Goal: Information Seeking & Learning: Learn about a topic

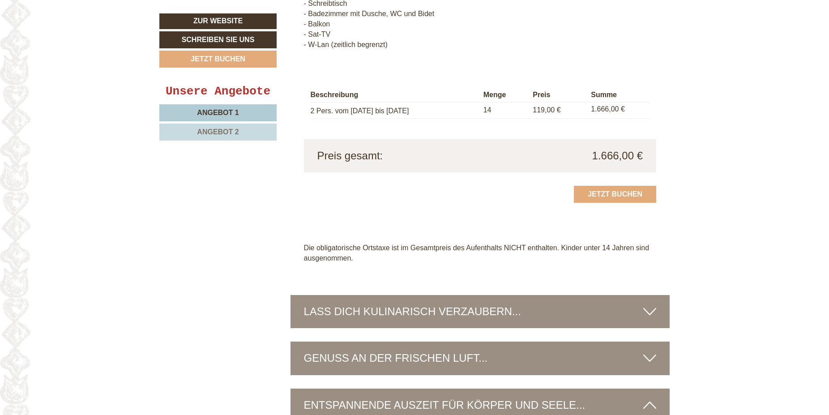
scroll to position [1598, 0]
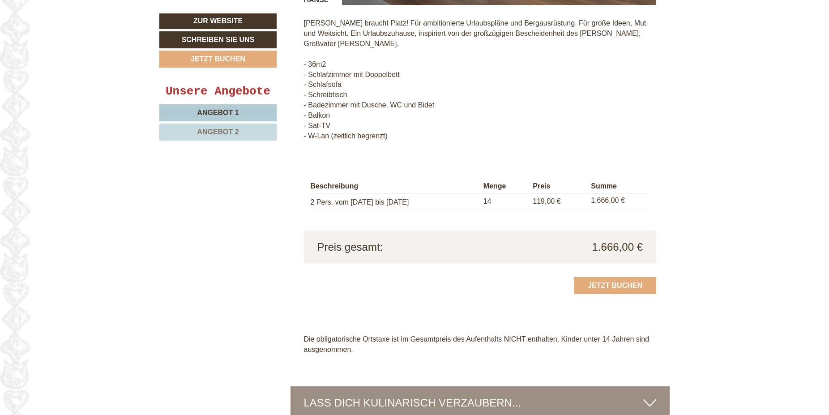
click at [243, 114] on link "Angebot 1" at bounding box center [217, 112] width 117 height 17
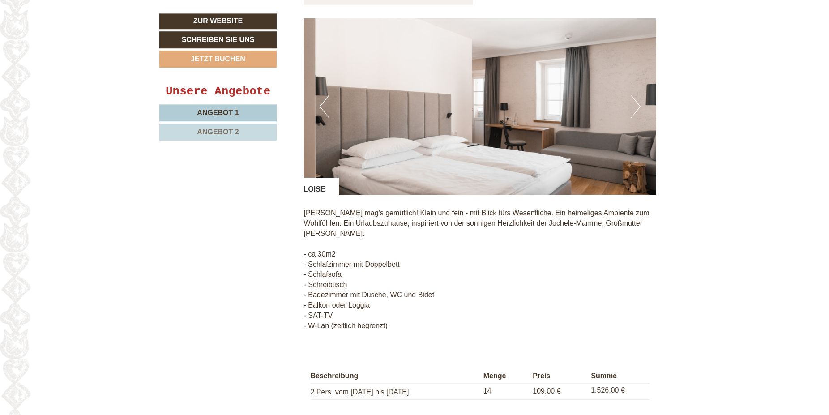
scroll to position [747, 0]
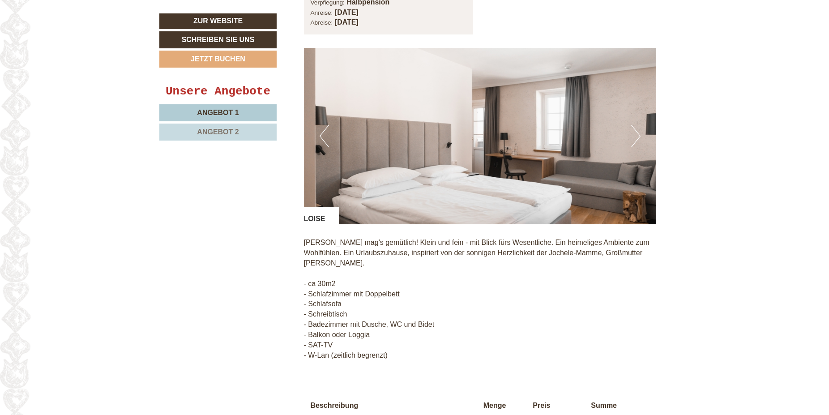
click at [638, 139] on button "Next" at bounding box center [635, 136] width 9 height 22
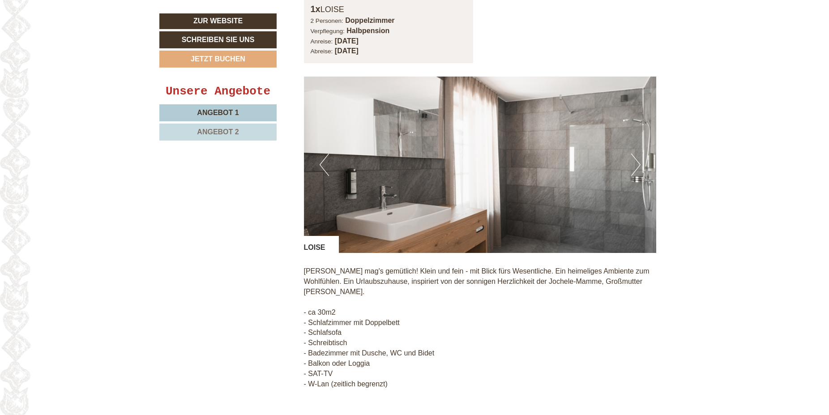
scroll to position [701, 0]
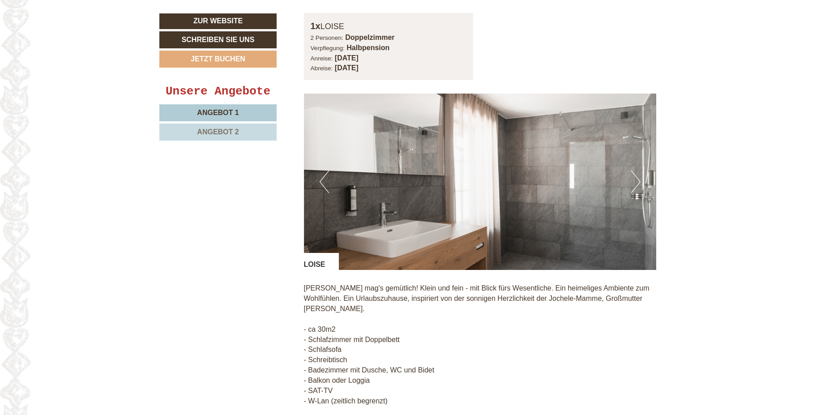
click at [634, 190] on button "Next" at bounding box center [635, 181] width 9 height 22
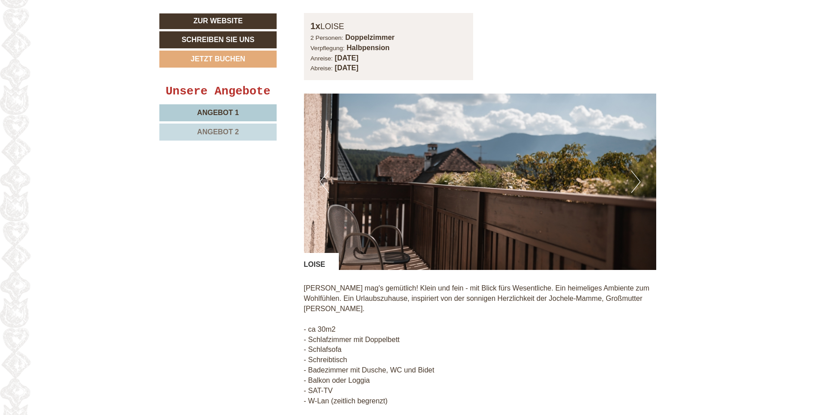
click at [634, 190] on button "Next" at bounding box center [635, 181] width 9 height 22
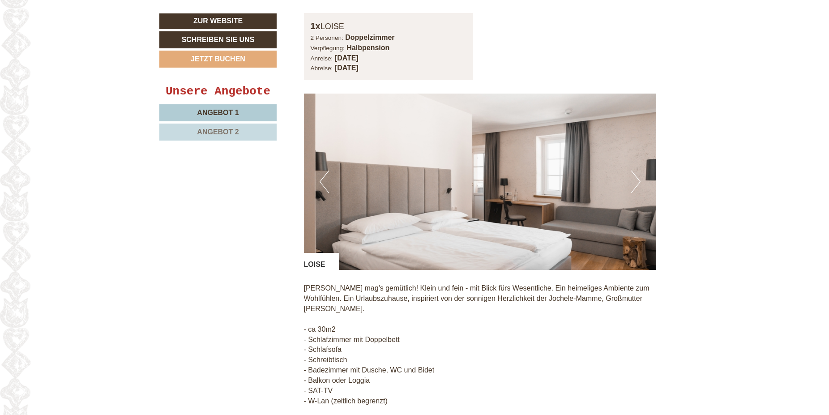
click at [634, 190] on button "Next" at bounding box center [635, 181] width 9 height 22
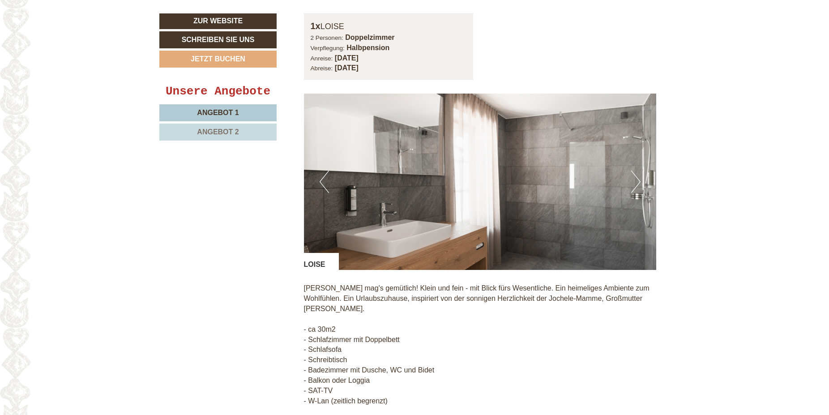
click at [226, 130] on span "Angebot 2" at bounding box center [218, 132] width 42 height 8
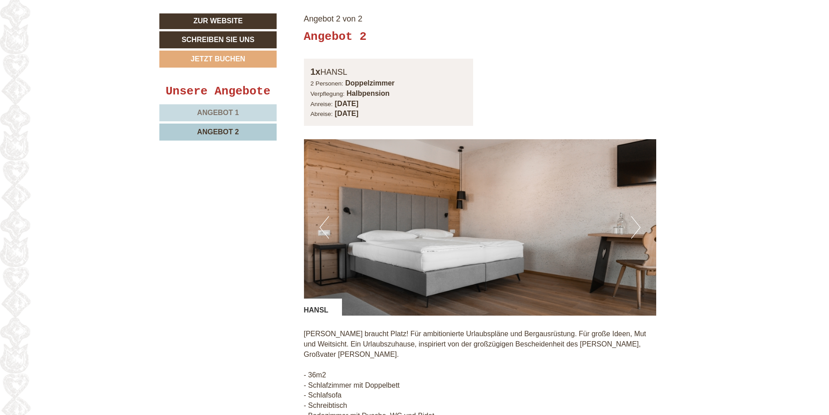
click at [635, 225] on button "Next" at bounding box center [635, 227] width 9 height 22
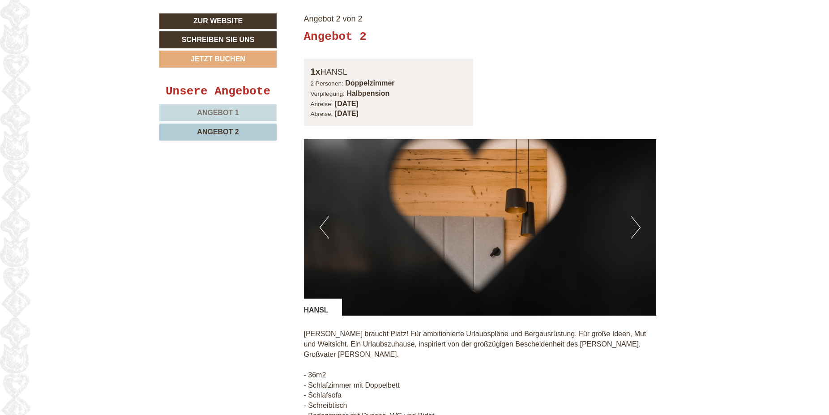
click at [635, 225] on button "Next" at bounding box center [635, 227] width 9 height 22
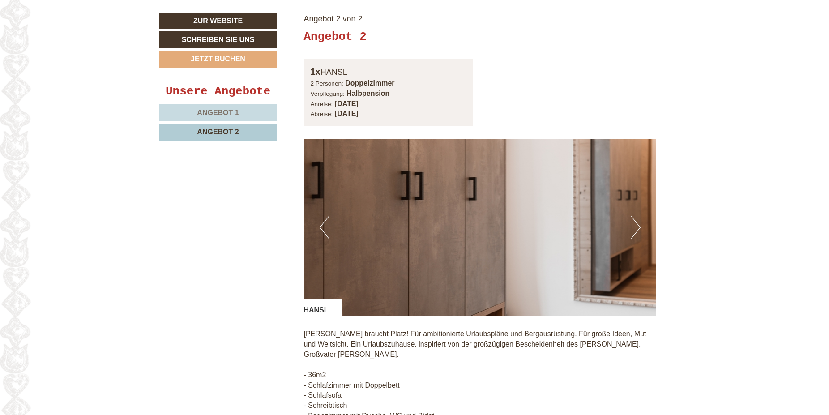
click at [635, 225] on button "Next" at bounding box center [635, 227] width 9 height 22
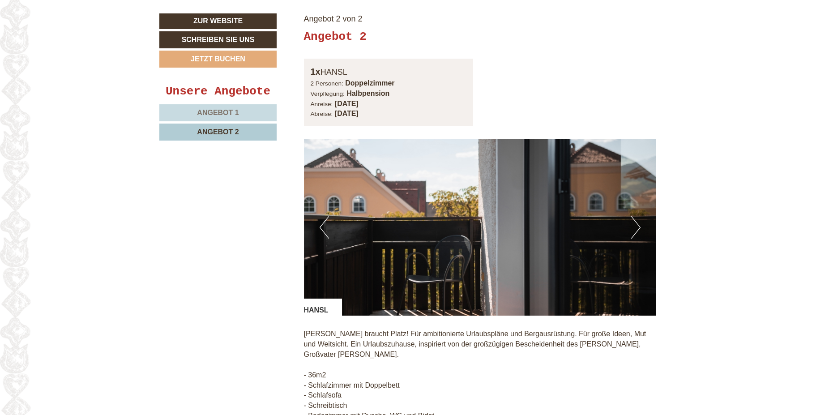
click at [635, 225] on button "Next" at bounding box center [635, 227] width 9 height 22
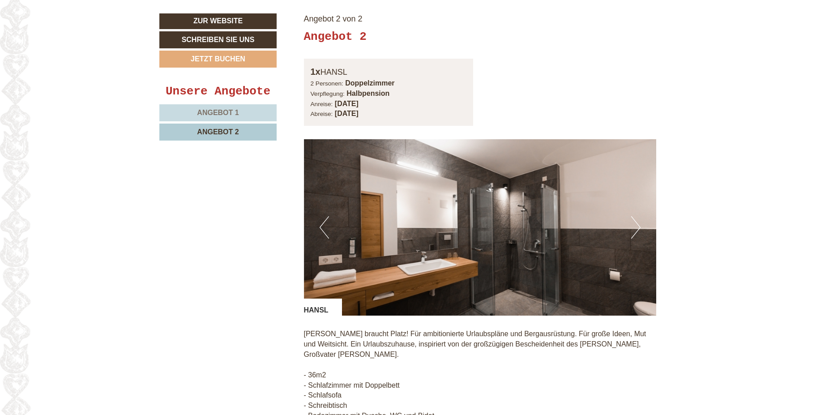
click at [479, 226] on img at bounding box center [480, 227] width 353 height 176
click at [639, 231] on button "Next" at bounding box center [635, 227] width 9 height 22
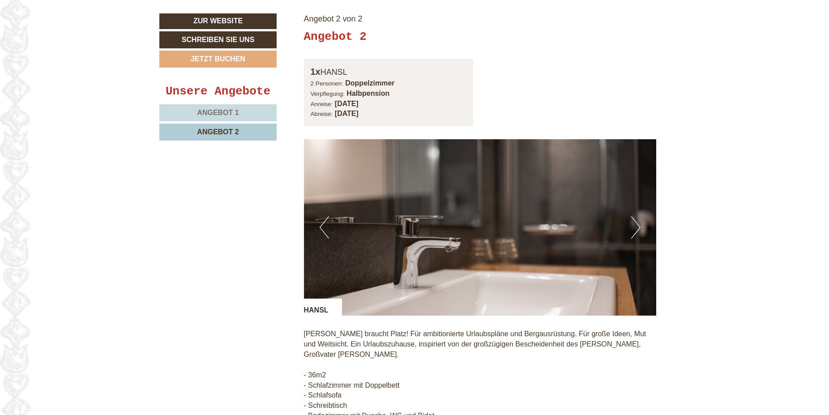
click at [591, 224] on img at bounding box center [480, 227] width 353 height 176
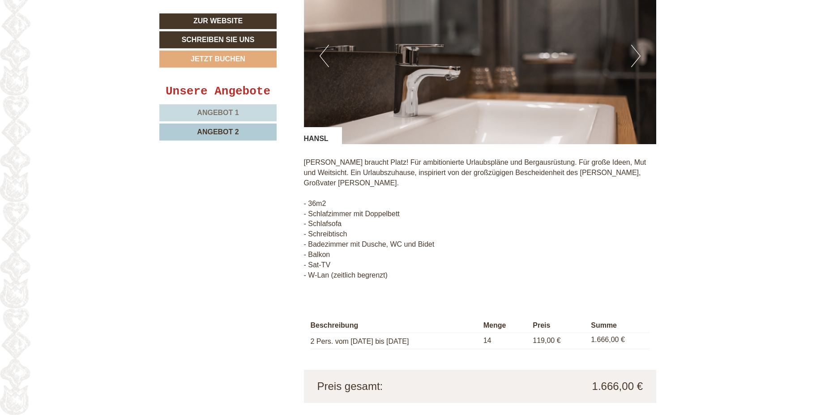
scroll to position [838, 0]
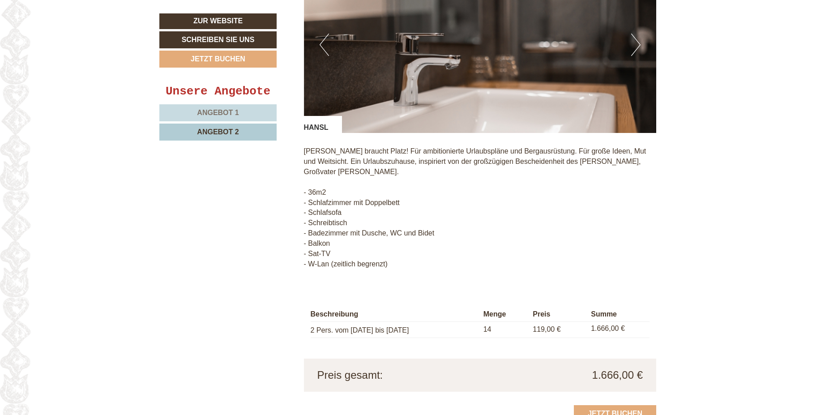
click at [222, 114] on span "Angebot 1" at bounding box center [218, 113] width 42 height 8
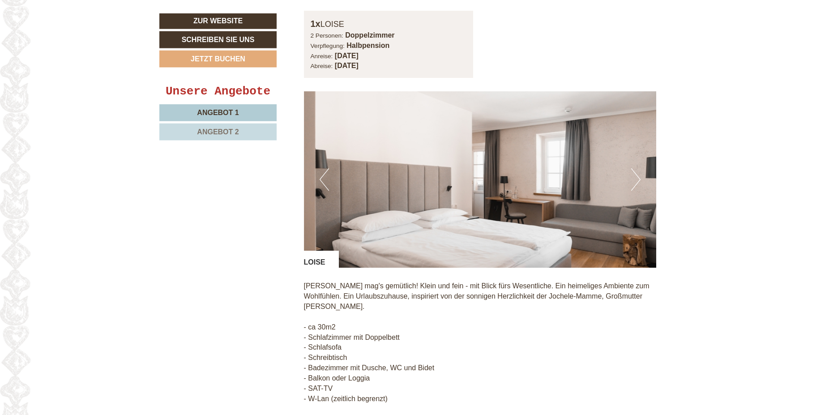
scroll to position [747, 0]
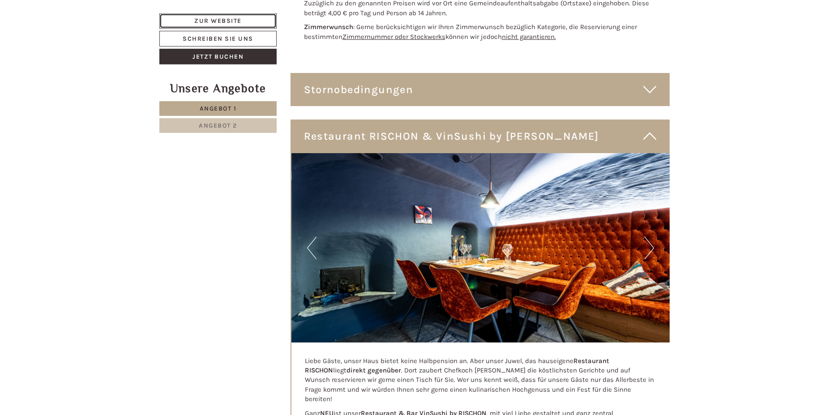
scroll to position [2465, 0]
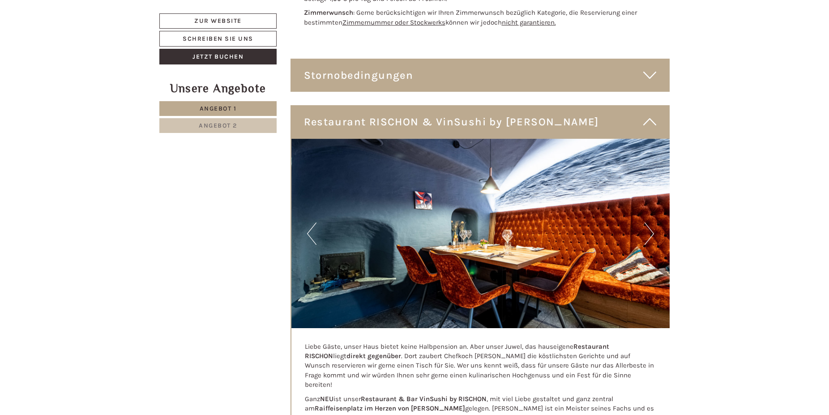
click at [656, 59] on div "Stornobedingungen" at bounding box center [479, 75] width 379 height 33
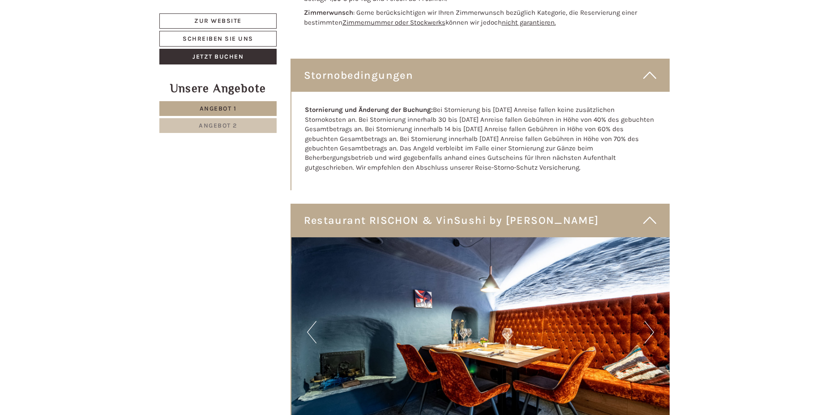
click at [656, 59] on div "Stornobedingungen" at bounding box center [479, 75] width 379 height 33
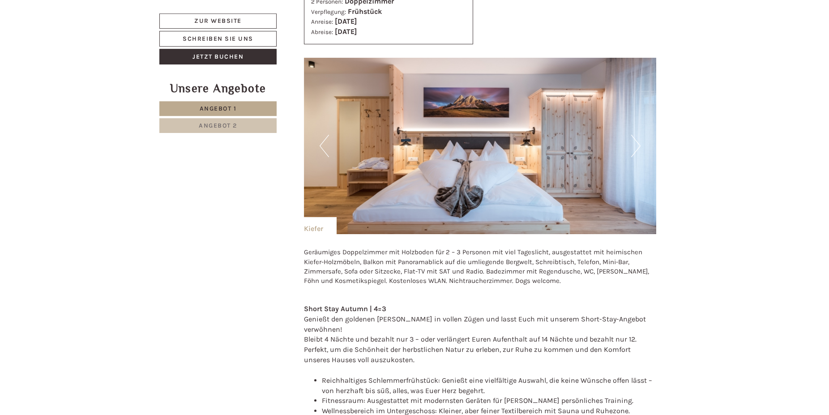
scroll to position [1643, 0]
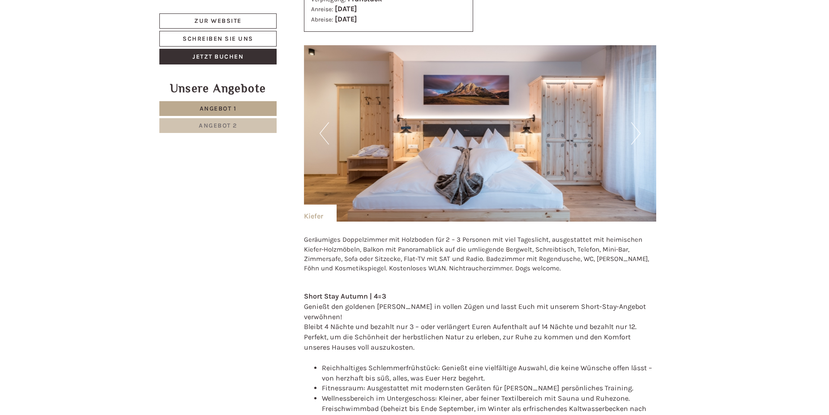
click at [638, 124] on button "Next" at bounding box center [635, 133] width 9 height 22
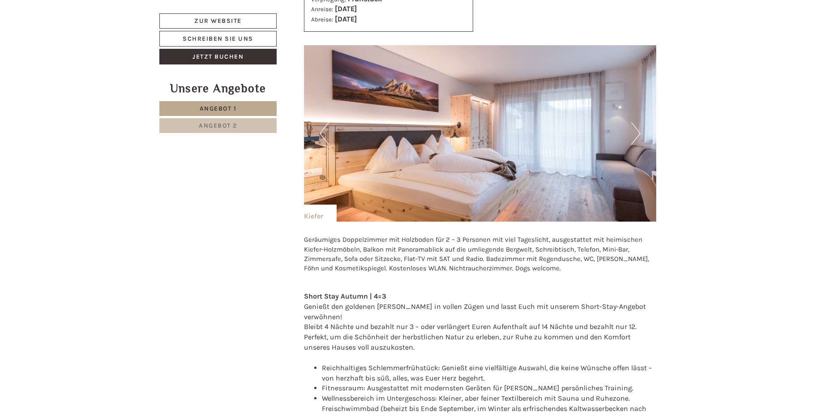
click at [638, 124] on button "Next" at bounding box center [635, 133] width 9 height 22
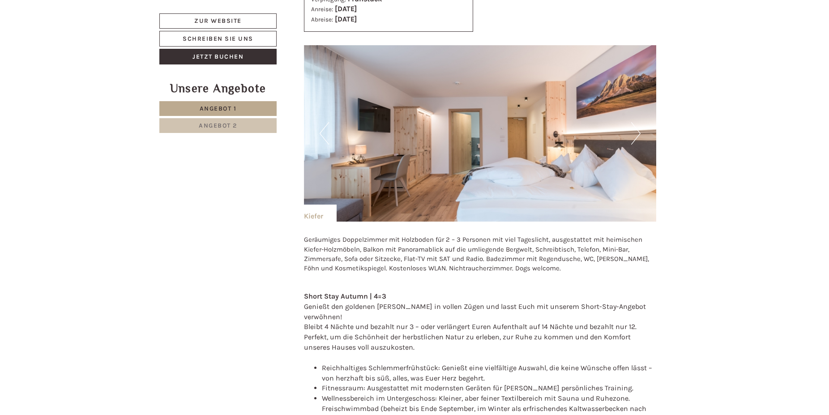
click at [638, 124] on button "Next" at bounding box center [635, 133] width 9 height 22
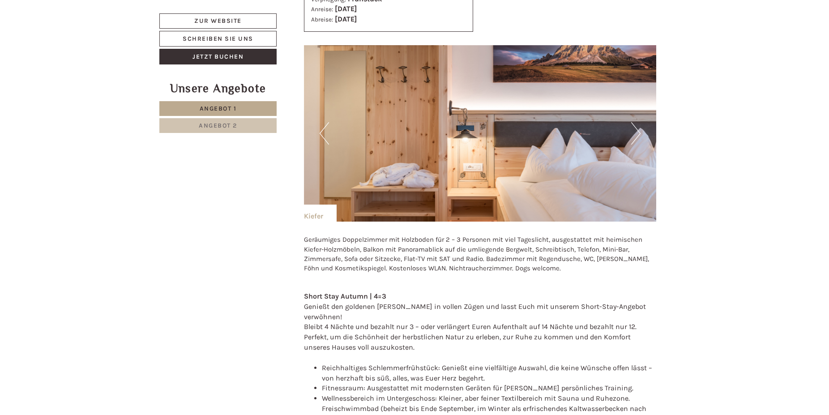
click at [638, 124] on button "Next" at bounding box center [635, 133] width 9 height 22
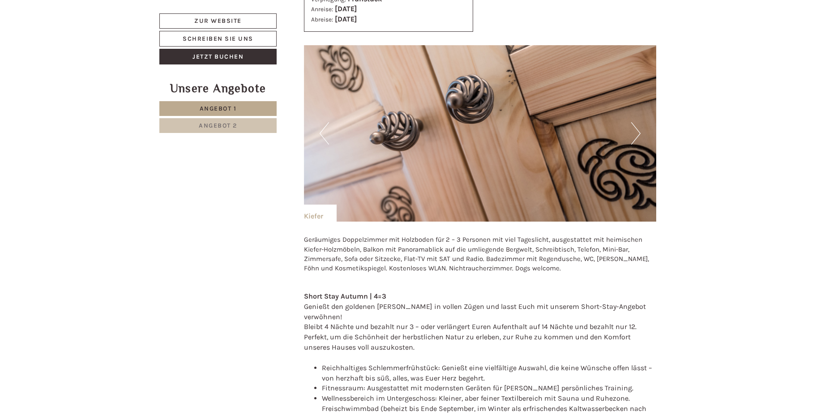
click at [638, 124] on button "Next" at bounding box center [635, 133] width 9 height 22
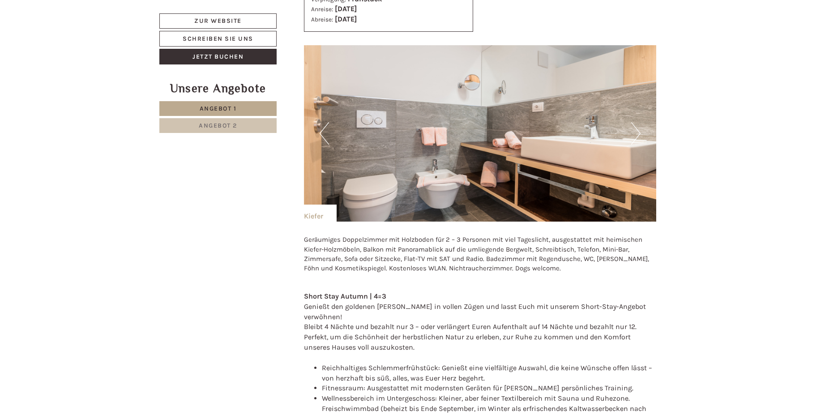
click at [638, 124] on button "Next" at bounding box center [635, 133] width 9 height 22
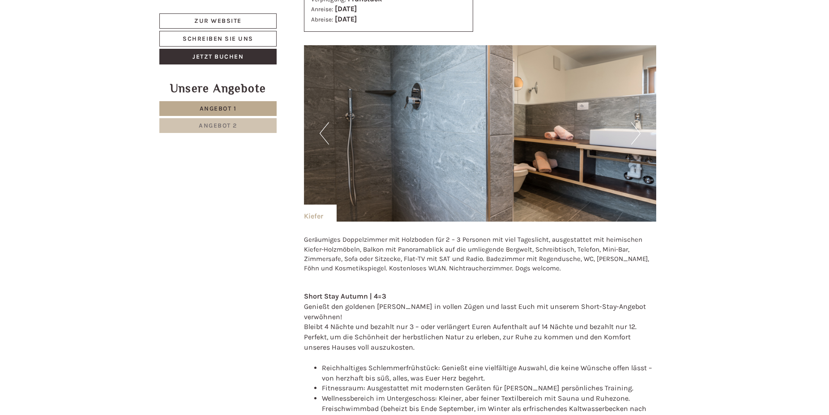
click at [638, 124] on button "Next" at bounding box center [635, 133] width 9 height 22
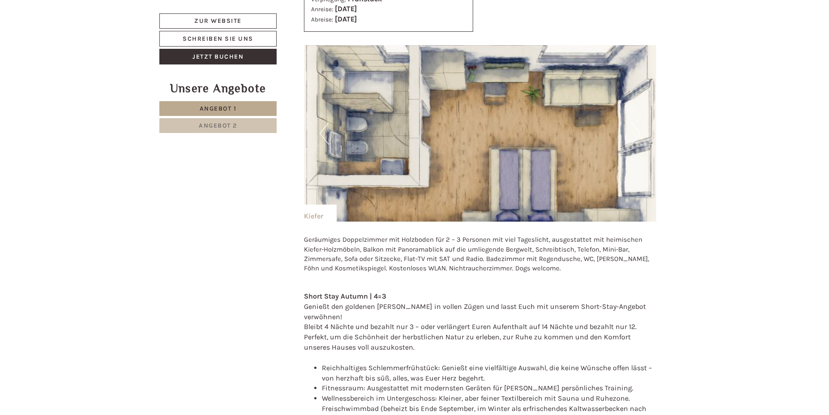
click at [638, 124] on button "Next" at bounding box center [635, 133] width 9 height 22
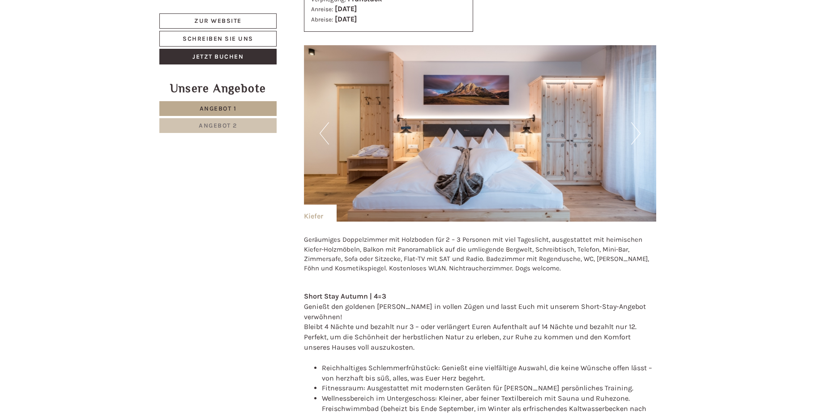
click at [638, 124] on button "Next" at bounding box center [635, 133] width 9 height 22
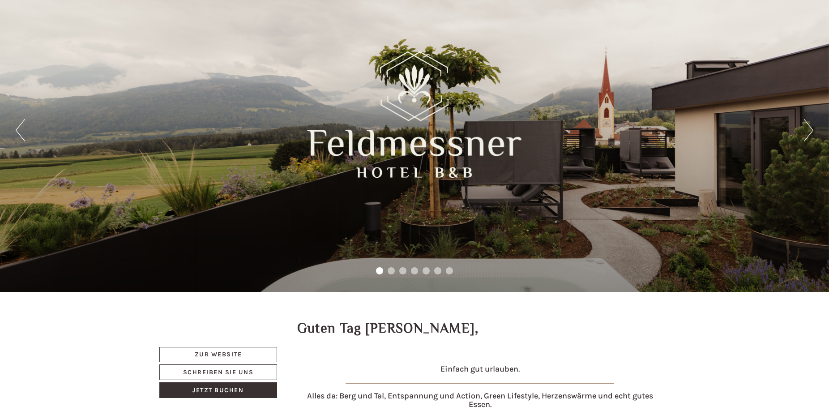
scroll to position [0, 0]
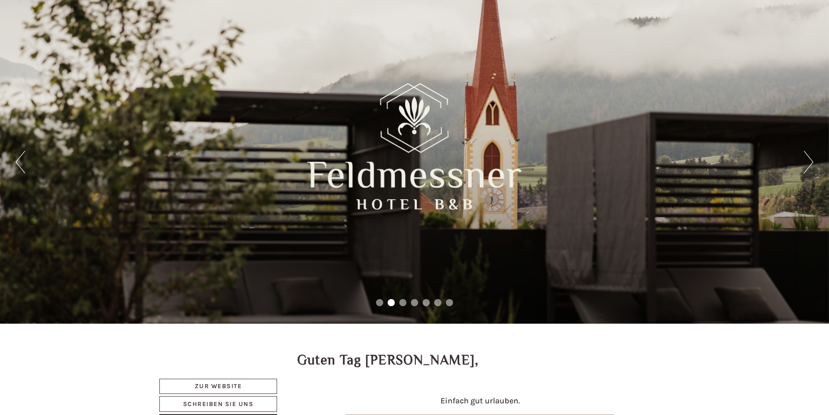
click at [809, 162] on button "Next" at bounding box center [808, 162] width 9 height 22
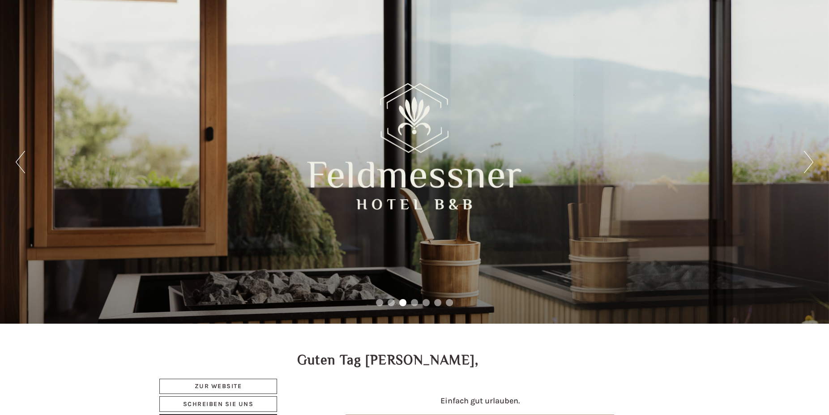
click at [809, 162] on button "Next" at bounding box center [808, 162] width 9 height 22
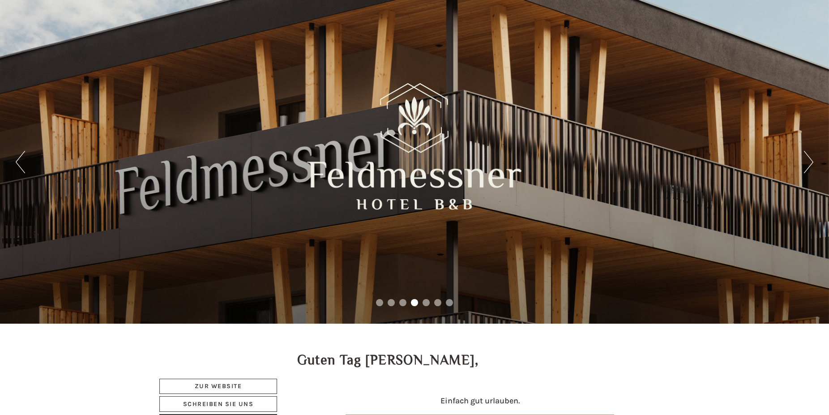
click at [809, 162] on button "Next" at bounding box center [808, 162] width 9 height 22
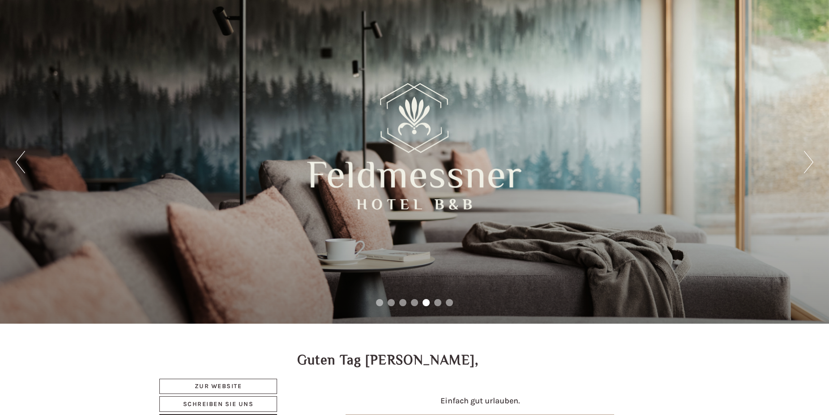
click at [809, 162] on button "Next" at bounding box center [808, 162] width 9 height 22
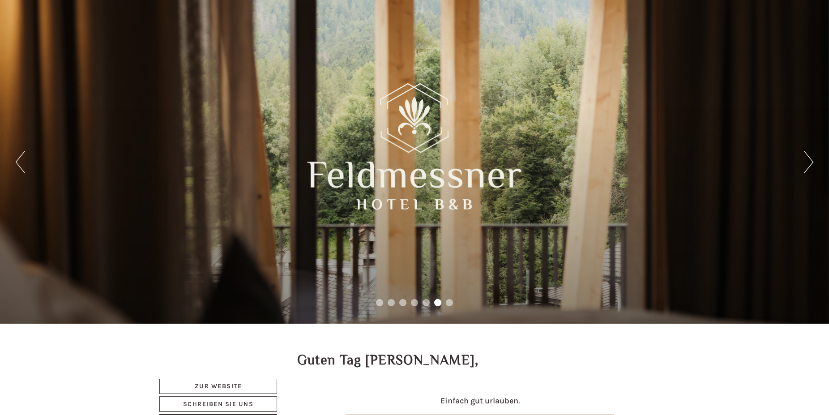
click at [809, 162] on button "Next" at bounding box center [808, 162] width 9 height 22
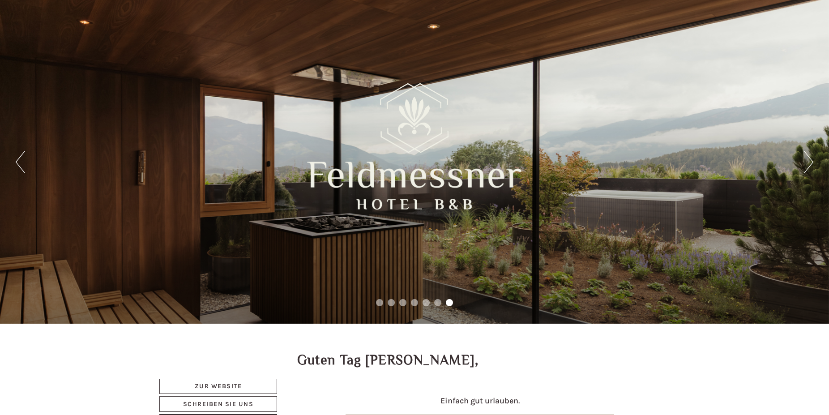
click at [809, 162] on button "Next" at bounding box center [808, 162] width 9 height 22
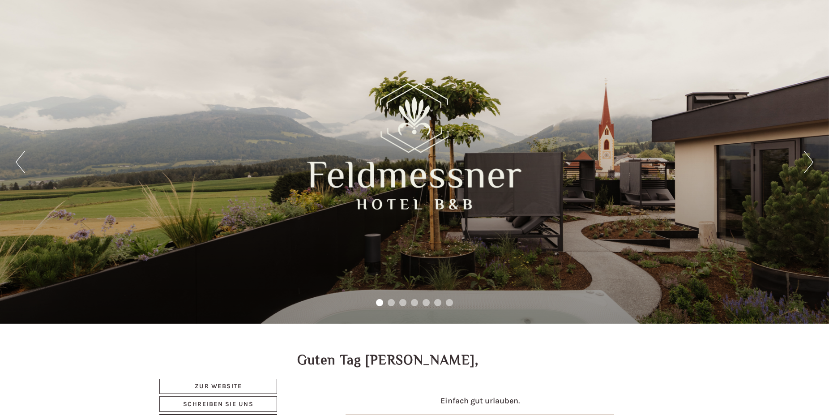
click at [809, 162] on button "Next" at bounding box center [808, 162] width 9 height 22
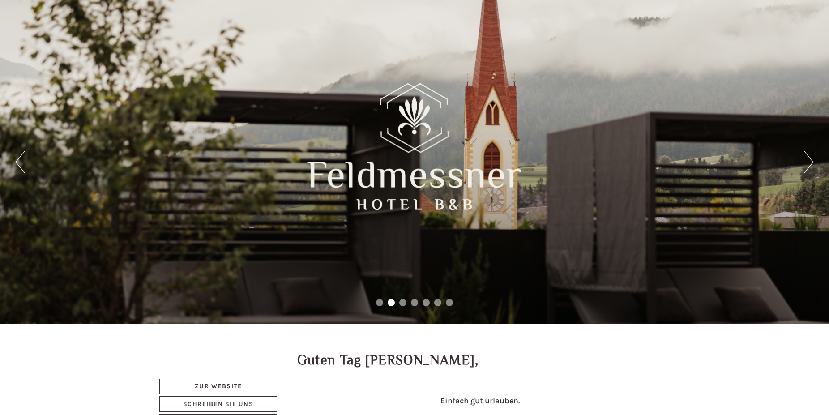
click at [809, 162] on button "Next" at bounding box center [808, 162] width 9 height 22
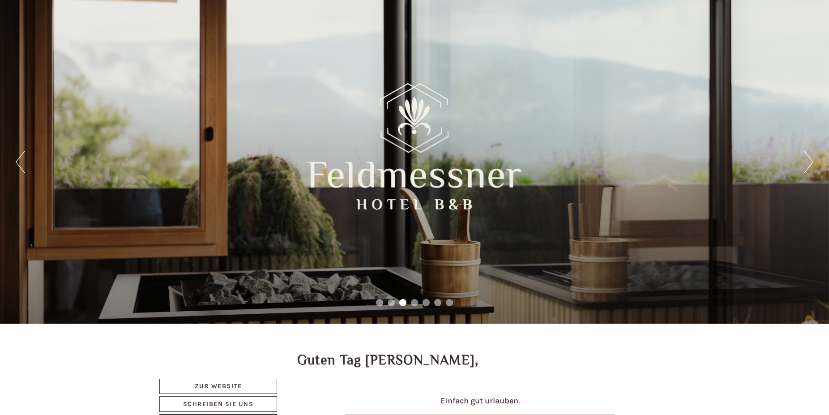
click at [809, 162] on button "Next" at bounding box center [808, 162] width 9 height 22
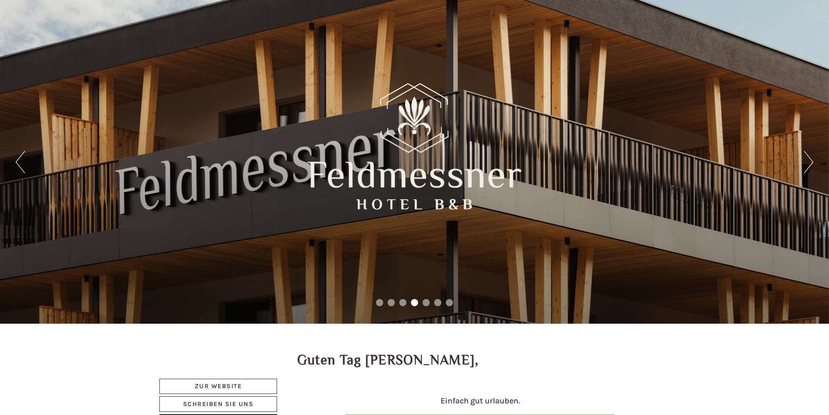
click at [809, 162] on button "Next" at bounding box center [808, 162] width 9 height 22
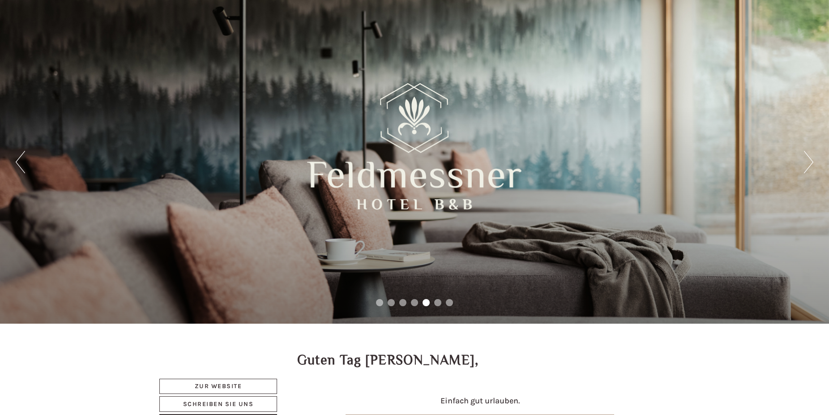
click at [809, 162] on button "Next" at bounding box center [808, 162] width 9 height 22
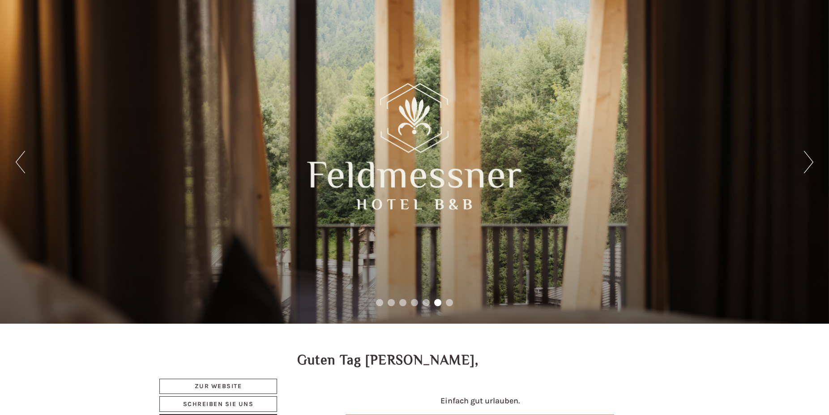
click at [809, 162] on button "Next" at bounding box center [808, 162] width 9 height 22
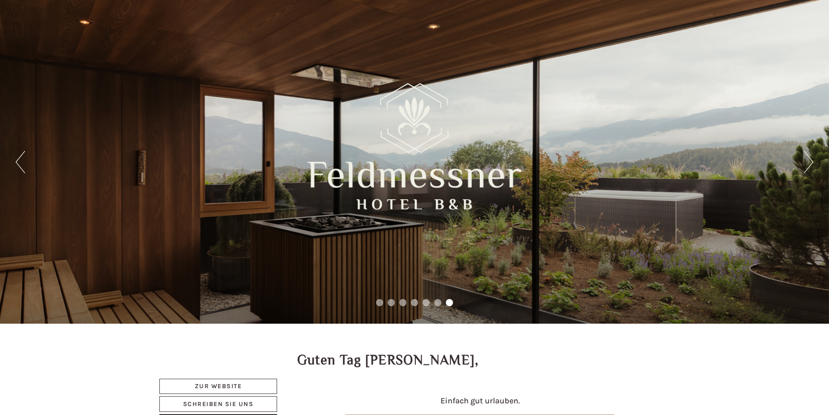
click at [809, 162] on button "Next" at bounding box center [808, 162] width 9 height 22
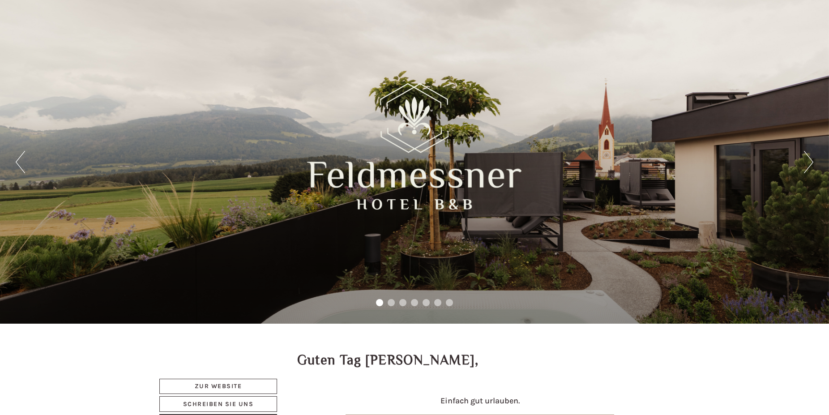
click at [809, 162] on button "Next" at bounding box center [808, 162] width 9 height 22
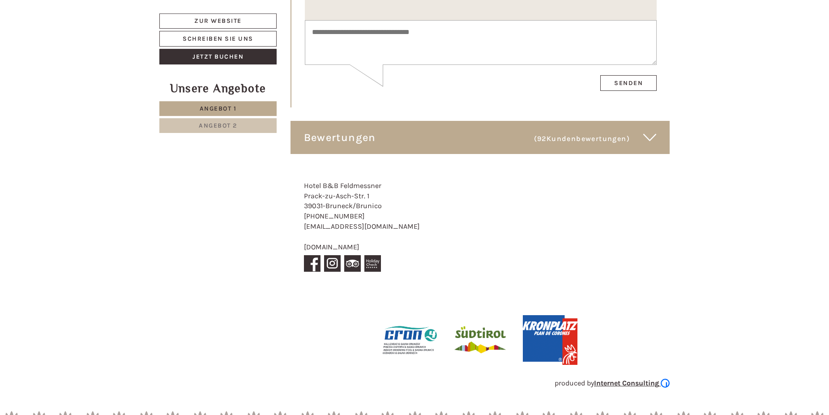
scroll to position [5075, 0]
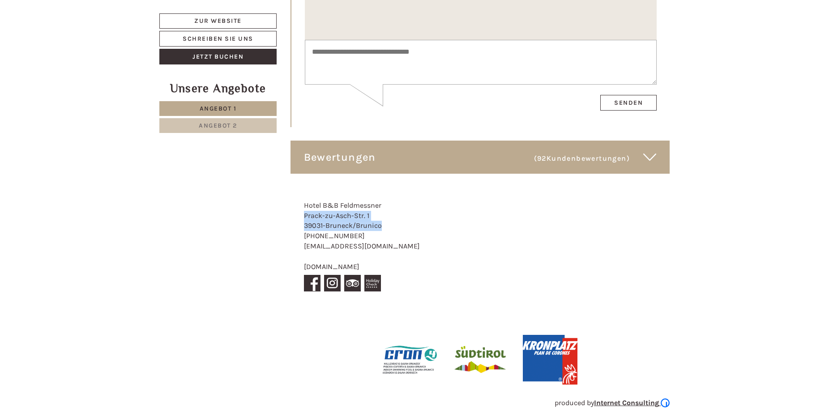
drag, startPoint x: 305, startPoint y: 168, endPoint x: 384, endPoint y: 178, distance: 79.8
click at [384, 187] on div "Hotel B&B Feldmessner Prack-zu-Asch-Str. 1 39031 - Bruneck/Brunico +39 0474 548…" at bounding box center [369, 247] width 158 height 121
copy div "Prack-zu-Asch-Str. 1 39031 - Bruneck/Brunico"
